Goal: Entertainment & Leisure: Consume media (video, audio)

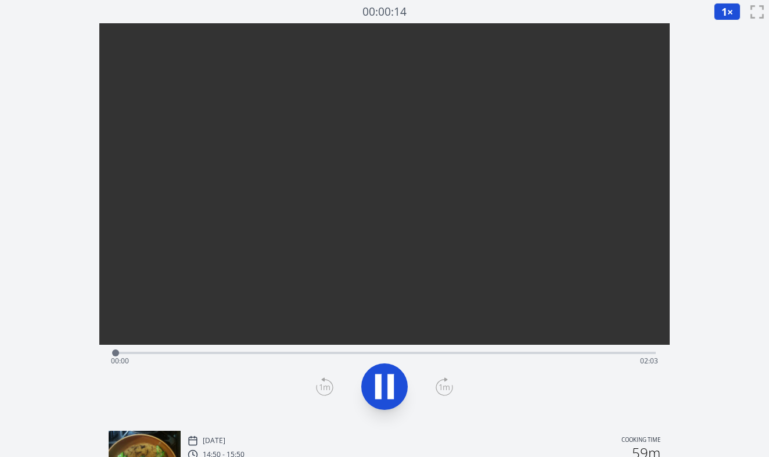
click at [377, 351] on div "Time elapsed: 00:00 Time remaining: 02:03" at bounding box center [385, 360] width 548 height 19
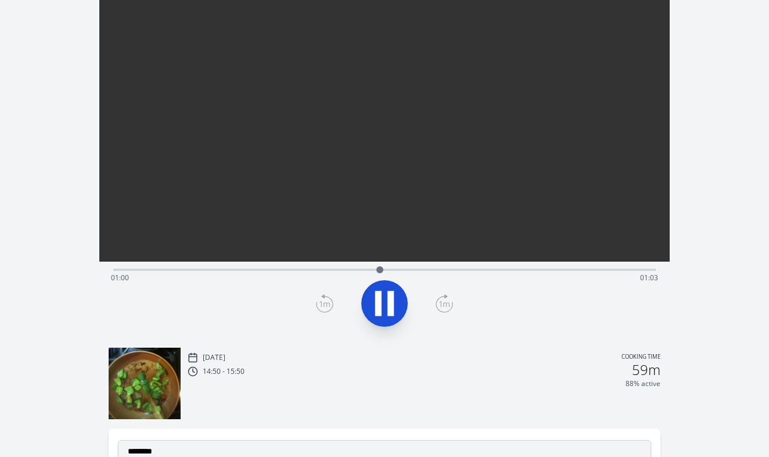
scroll to position [53, 0]
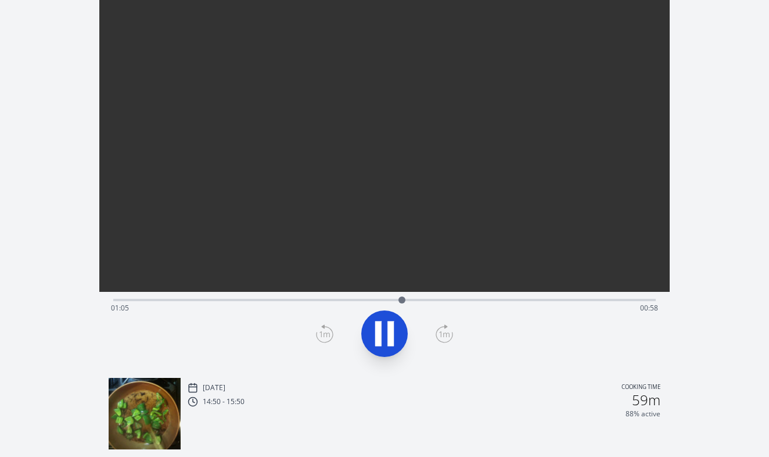
click at [460, 296] on div "Time elapsed: 01:05 Time remaining: 00:58" at bounding box center [384, 299] width 543 height 14
click at [525, 302] on div "Time elapsed: 01:21 Time remaining: 00:42" at bounding box center [385, 308] width 548 height 19
click at [583, 299] on div "Time elapsed: 01:35 Time remaining: 00:28" at bounding box center [385, 308] width 548 height 19
click at [626, 303] on div "Time elapsed: 01:46 Time remaining: 00:16" at bounding box center [385, 308] width 548 height 19
click at [651, 299] on div "Time elapsed: 01:58 Time remaining: 00:04" at bounding box center [385, 308] width 548 height 19
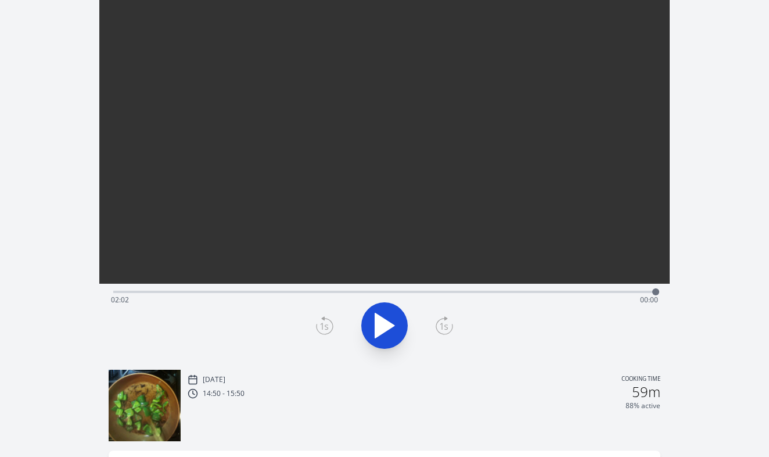
scroll to position [33, 0]
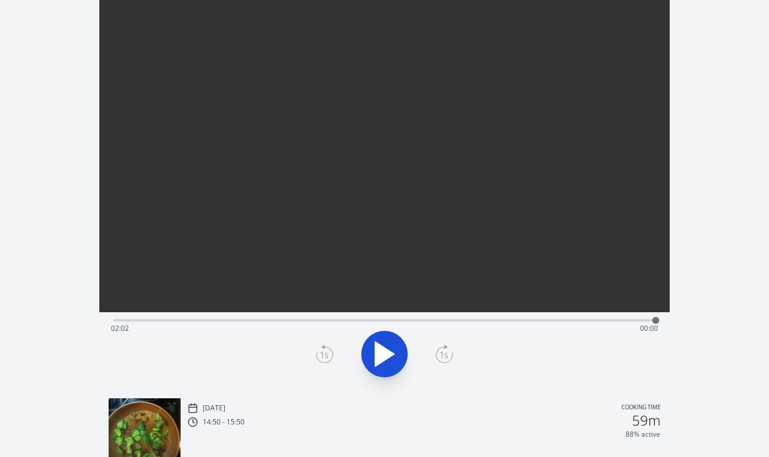
click at [530, 321] on div "Time elapsed: 02:02 Time remaining: 00:00" at bounding box center [385, 328] width 548 height 19
click at [489, 317] on div "Time elapsed: 01:33 Time remaining: 00:29" at bounding box center [384, 319] width 543 height 14
click at [562, 318] on div "Time elapsed: 01:24 Time remaining: 00:38" at bounding box center [384, 319] width 543 height 14
click at [633, 325] on div "Time elapsed: 01:41 Time remaining: 00:22" at bounding box center [385, 328] width 548 height 19
click at [652, 323] on span "00:06" at bounding box center [649, 328] width 18 height 10
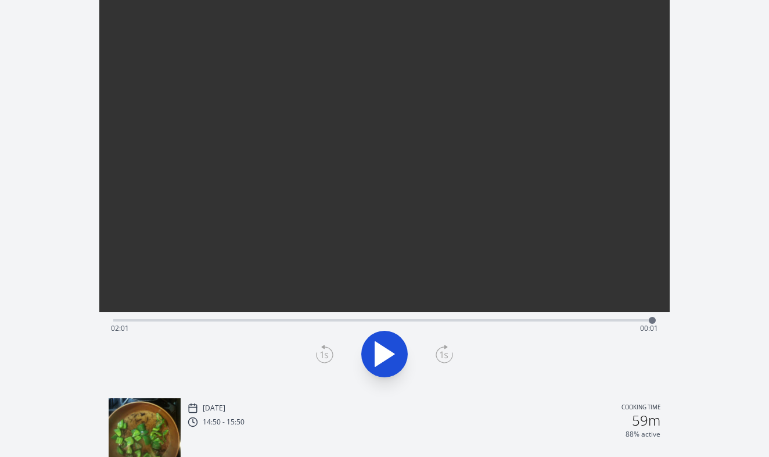
click at [630, 319] on div "Time elapsed: 02:01 Time remaining: 00:01" at bounding box center [385, 328] width 548 height 19
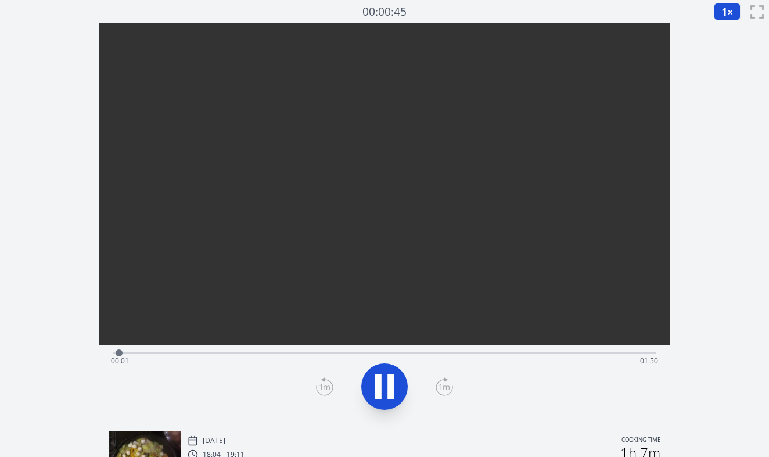
click at [244, 349] on div "Time elapsed: 00:01 Time remaining: 01:50" at bounding box center [384, 352] width 543 height 14
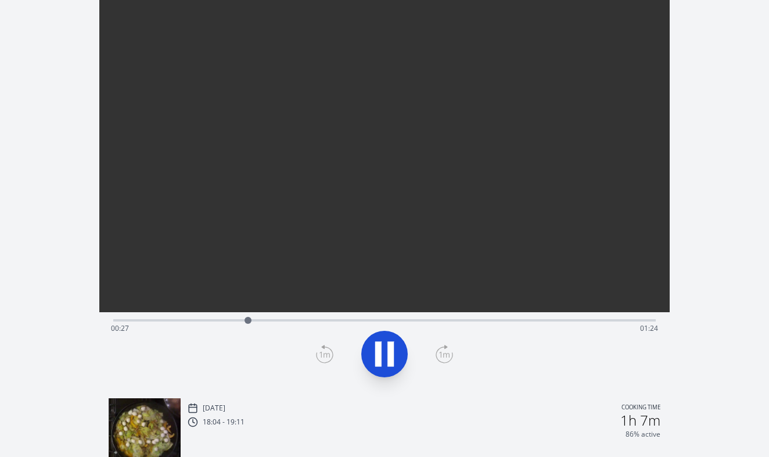
scroll to position [29, 0]
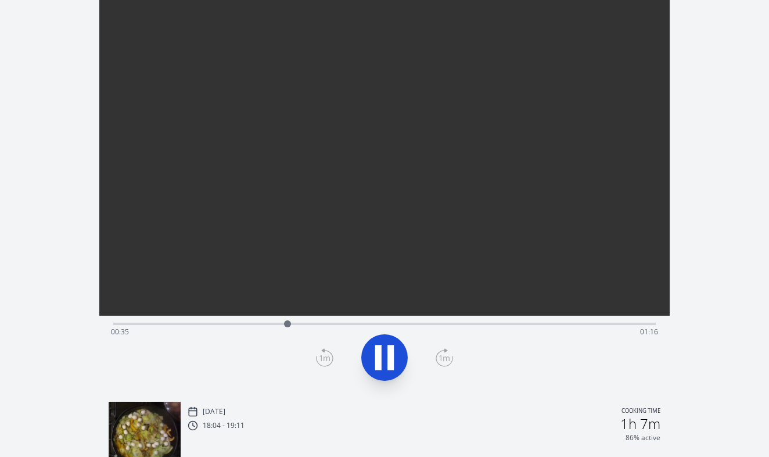
click at [382, 324] on div "Time elapsed: 00:35 Time remaining: 01:16" at bounding box center [385, 331] width 548 height 19
click at [458, 324] on div "Time elapsed: 01:02 Time remaining: 00:48" at bounding box center [385, 331] width 548 height 19
click at [506, 322] on div "Time elapsed: 01:10 Time remaining: 00:40" at bounding box center [385, 331] width 548 height 19
click at [566, 327] on div "Time elapsed: 01:21 Time remaining: 00:29" at bounding box center [385, 331] width 548 height 19
click at [525, 323] on div "Time elapsed: 01:35 Time remaining: 00:16" at bounding box center [385, 331] width 548 height 19
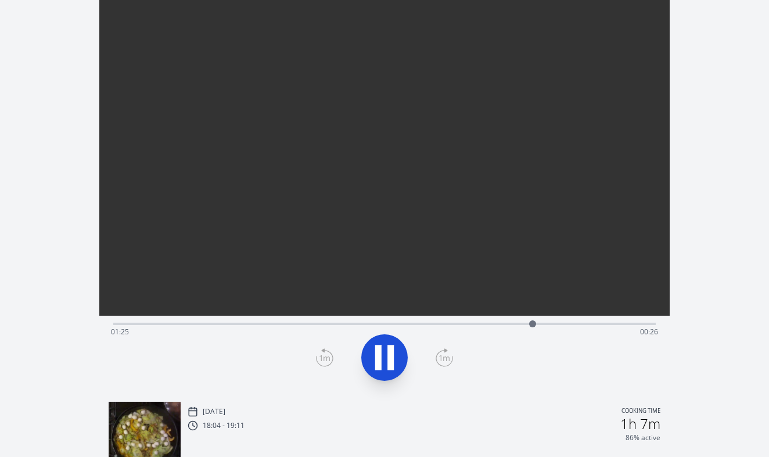
click at [485, 322] on div "Time elapsed: 01:25 Time remaining: 00:26" at bounding box center [385, 331] width 548 height 19
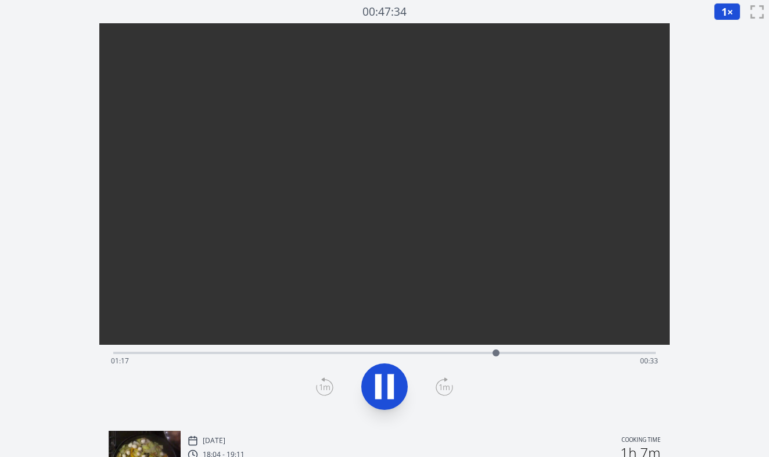
scroll to position [0, 0]
click at [387, 375] on icon at bounding box center [384, 386] width 33 height 33
